Goal: Obtain resource: Download file/media

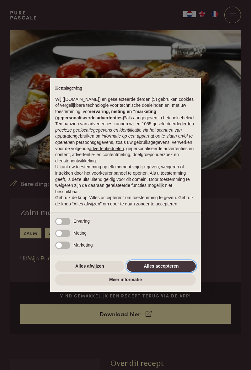
click at [168, 264] on button "Alles accepteren" at bounding box center [161, 265] width 69 height 11
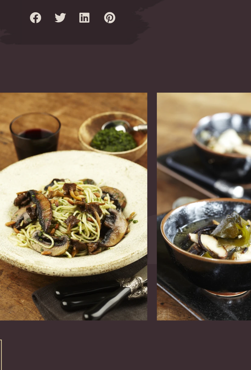
scroll to position [761, 0]
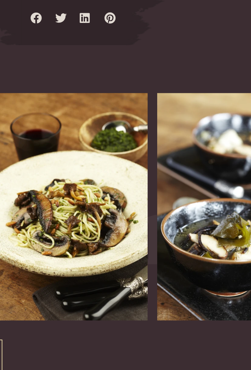
click at [138, 262] on img at bounding box center [126, 228] width 78 height 119
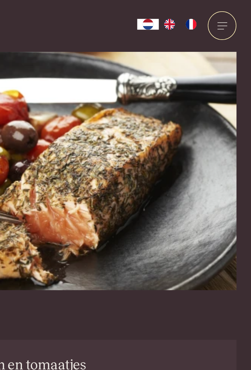
scroll to position [0, 0]
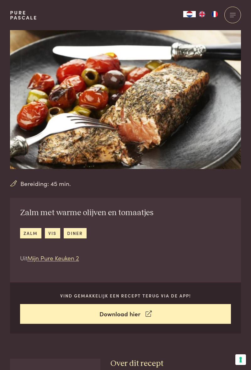
click at [146, 274] on div "Zalm met warme olijven en tomaatjes zalm vis diner Uit Mijn Pure Keuken 2 Vind …" at bounding box center [125, 266] width 231 height 136
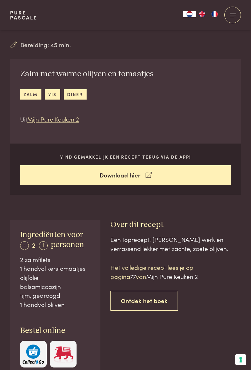
scroll to position [141, 0]
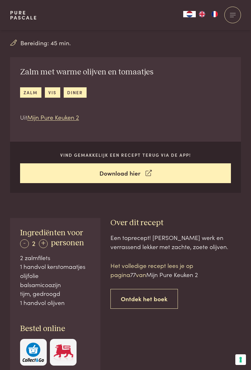
click at [122, 169] on link "Download hier" at bounding box center [125, 173] width 211 height 20
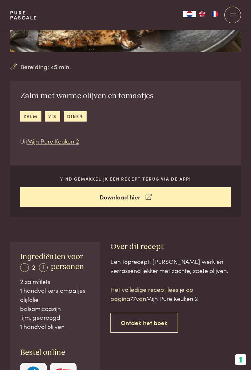
scroll to position [0, 0]
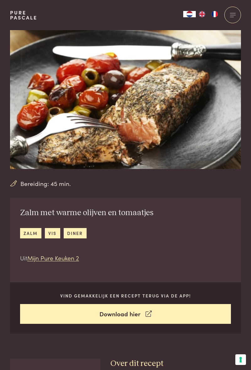
click at [66, 258] on link "Mijn Pure Keuken 2" at bounding box center [53, 257] width 52 height 8
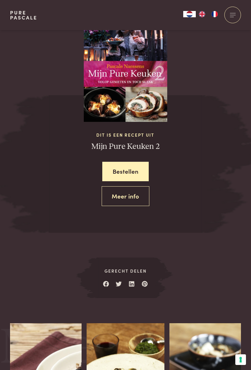
scroll to position [607, 0]
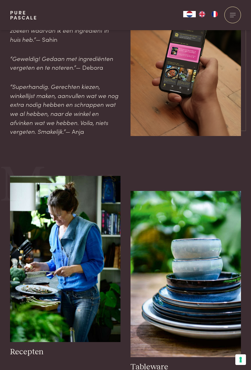
scroll to position [681, 0]
